Goal: Task Accomplishment & Management: Use online tool/utility

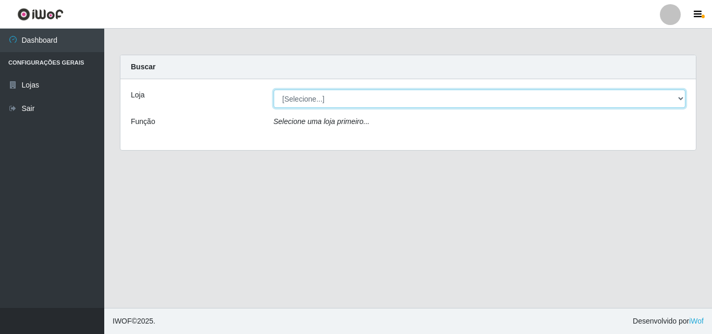
drag, startPoint x: 677, startPoint y: 98, endPoint x: 636, endPoint y: 103, distance: 41.4
click at [677, 98] on select "[Selecione...] BomQueSó Agreste - Loja 3" at bounding box center [480, 99] width 412 height 18
select select "215"
click at [274, 90] on select "[Selecione...] BomQueSó Agreste - Loja 3" at bounding box center [480, 99] width 412 height 18
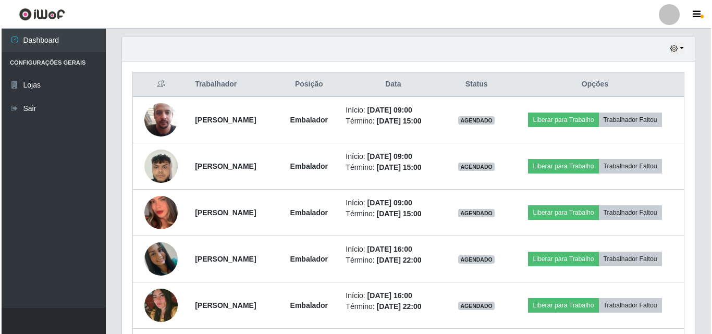
scroll to position [313, 0]
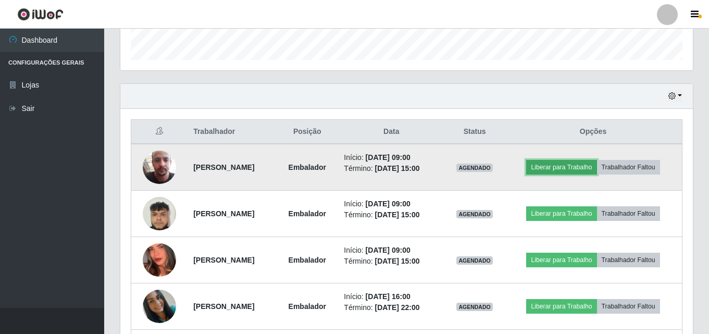
click at [570, 171] on button "Liberar para Trabalho" at bounding box center [561, 167] width 70 height 15
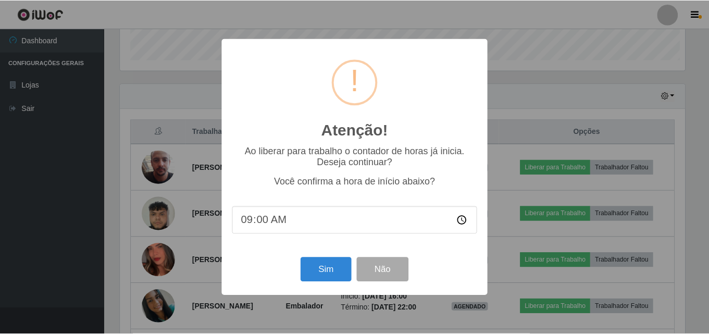
scroll to position [216, 567]
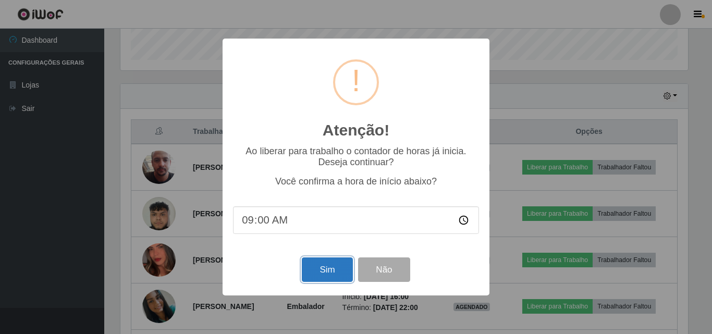
click at [334, 272] on button "Sim" at bounding box center [327, 269] width 51 height 24
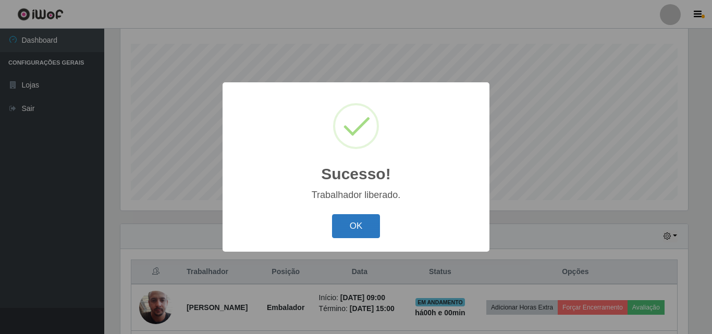
click at [367, 227] on button "OK" at bounding box center [356, 226] width 48 height 24
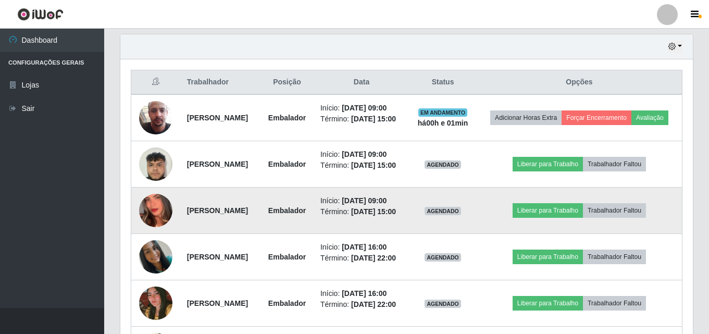
scroll to position [381, 0]
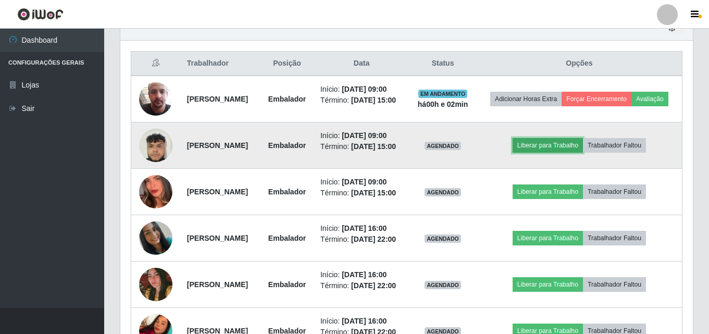
click at [540, 153] on button "Liberar para Trabalho" at bounding box center [548, 145] width 70 height 15
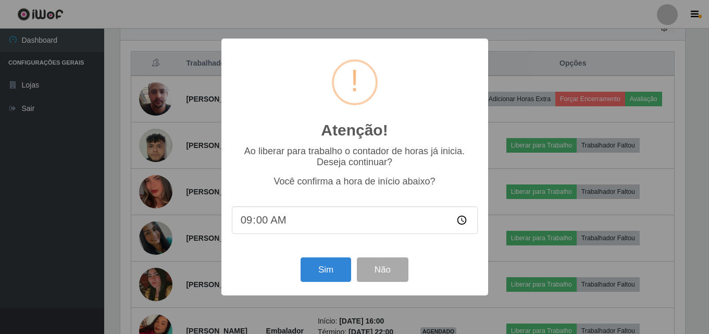
scroll to position [216, 567]
click at [318, 276] on button "Sim" at bounding box center [327, 269] width 51 height 24
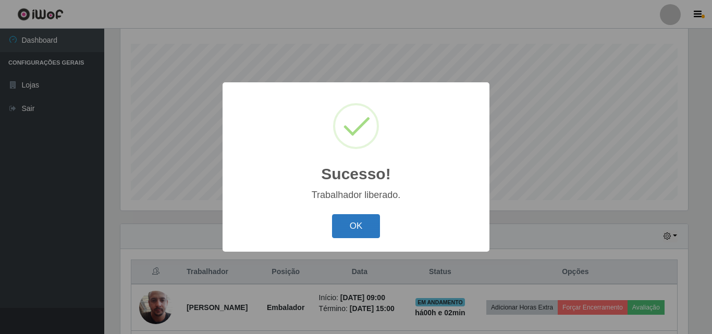
click at [357, 228] on button "OK" at bounding box center [356, 226] width 48 height 24
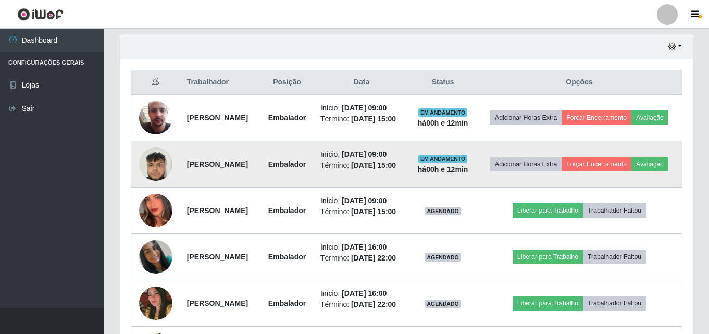
scroll to position [433, 0]
